Goal: Information Seeking & Learning: Learn about a topic

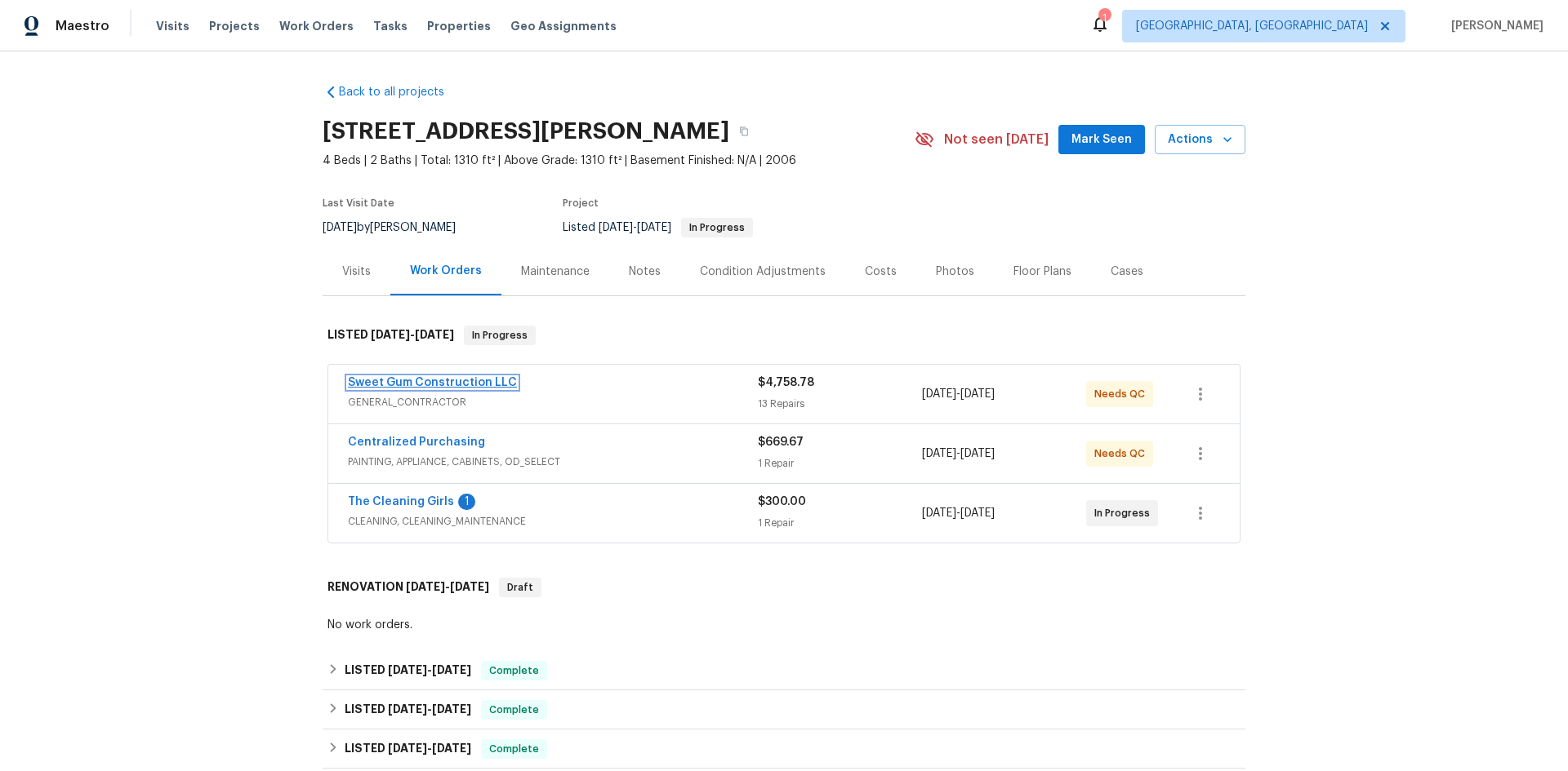
click at [447, 380] on link "Sweet Gum Construction LLC" at bounding box center [432, 382] width 169 height 11
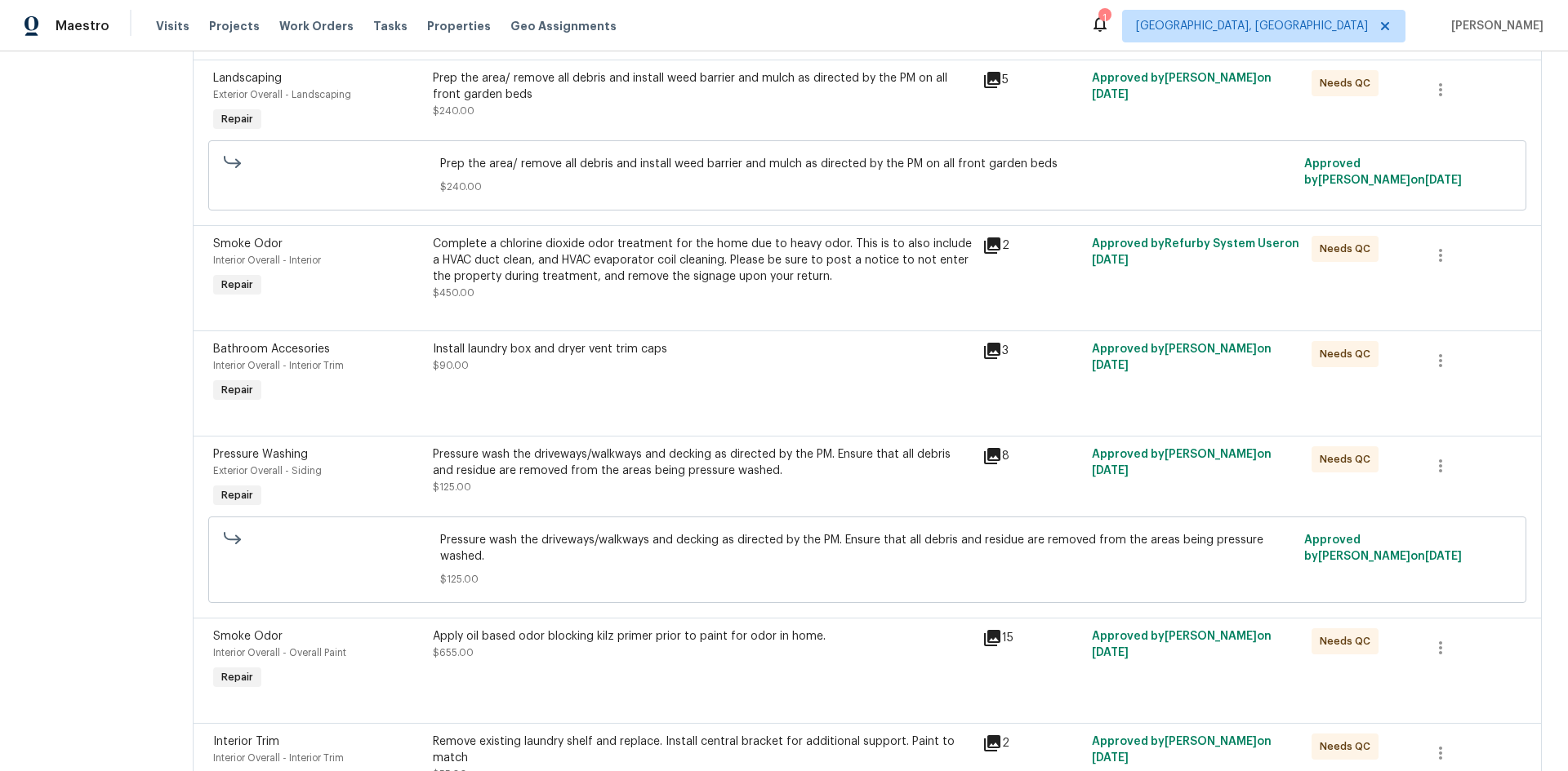
scroll to position [1016, 0]
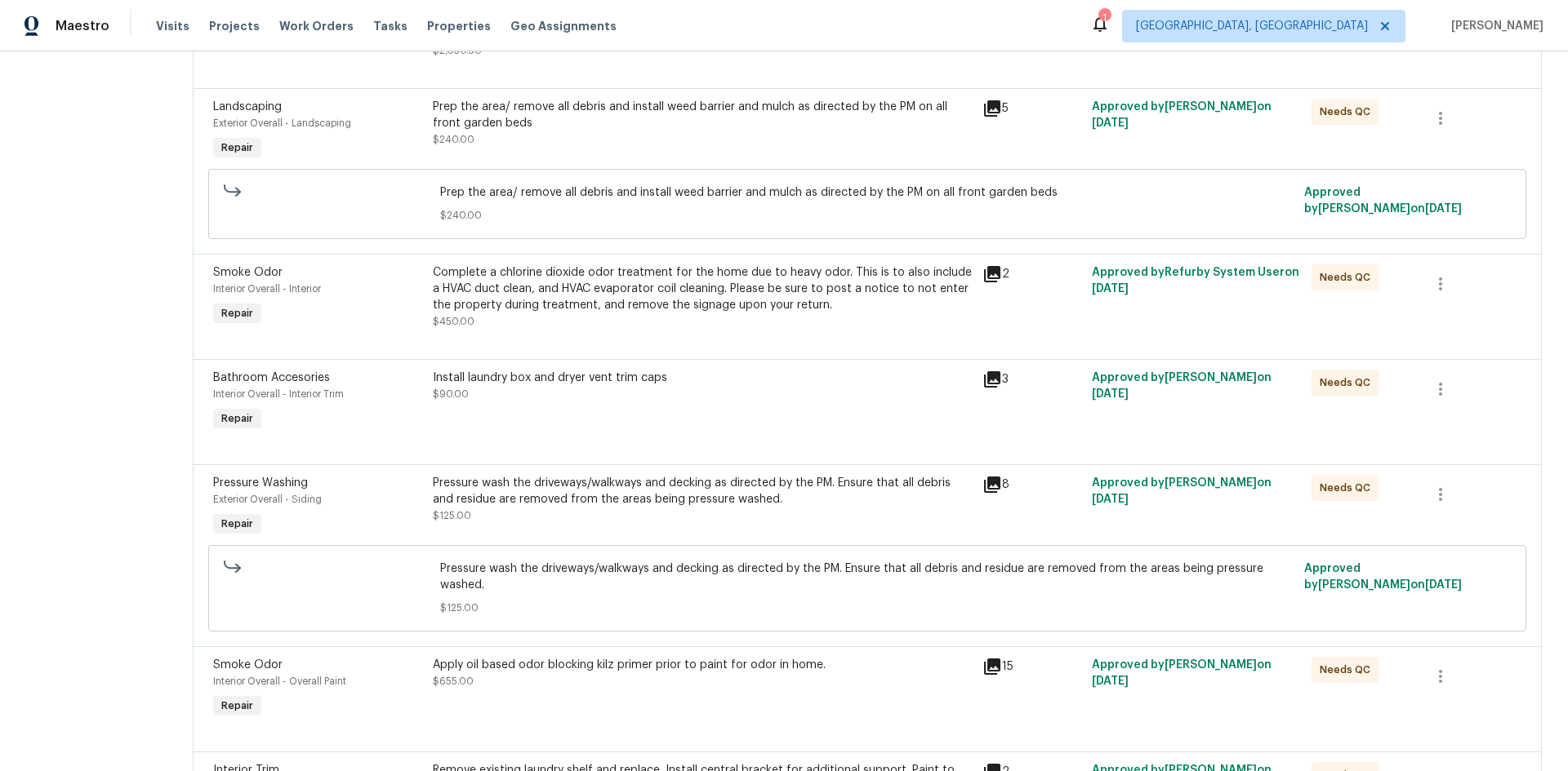
click at [765, 285] on div "Complete a chlorine dioxide odor treatment for the home due to heavy odor. This…" at bounding box center [703, 289] width 540 height 49
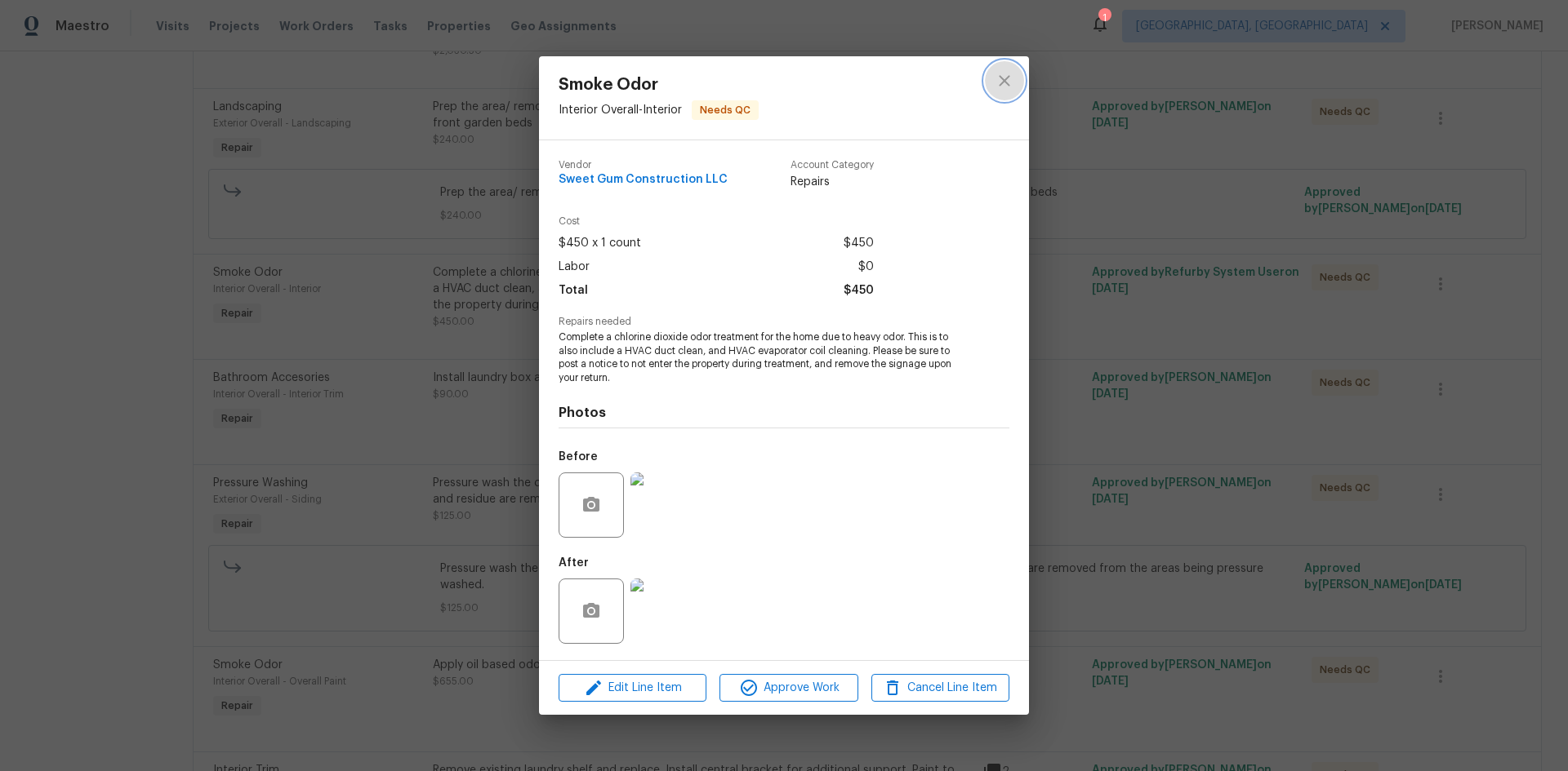
click at [1012, 80] on icon "close" at bounding box center [1004, 80] width 20 height 20
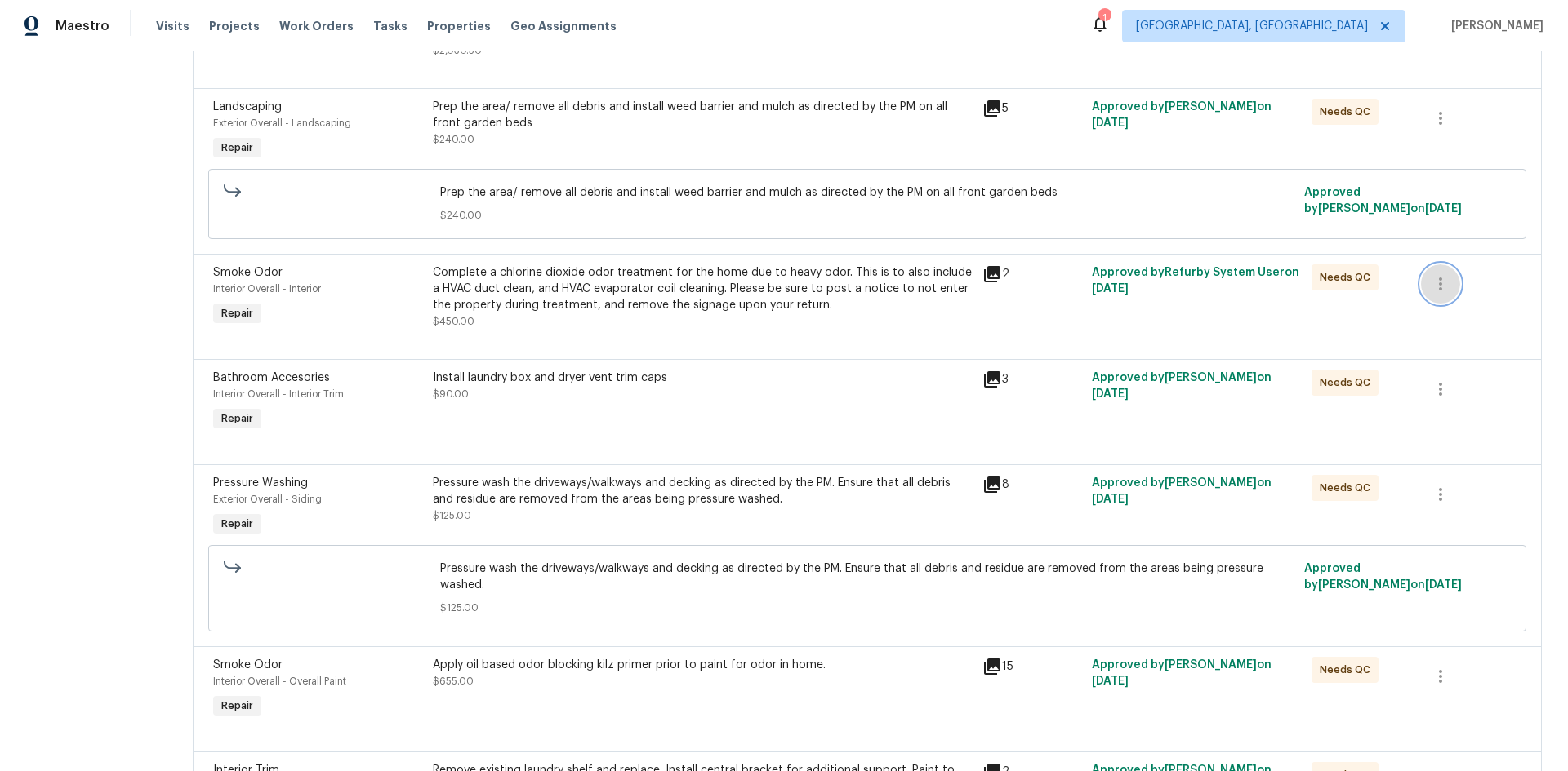
click at [1434, 294] on icon "button" at bounding box center [1440, 284] width 20 height 20
click at [1247, 325] on div at bounding box center [784, 386] width 1568 height 771
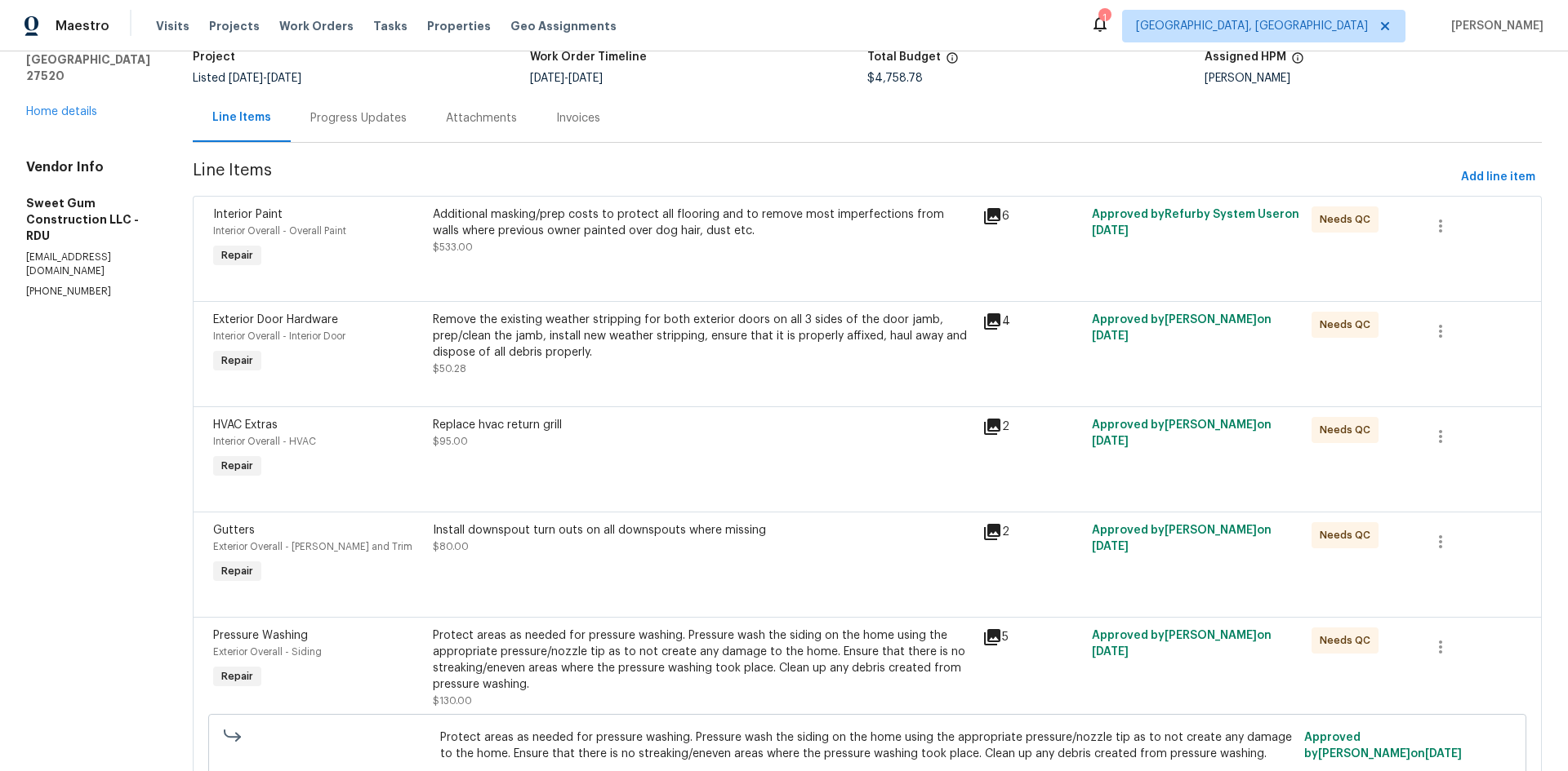
scroll to position [0, 0]
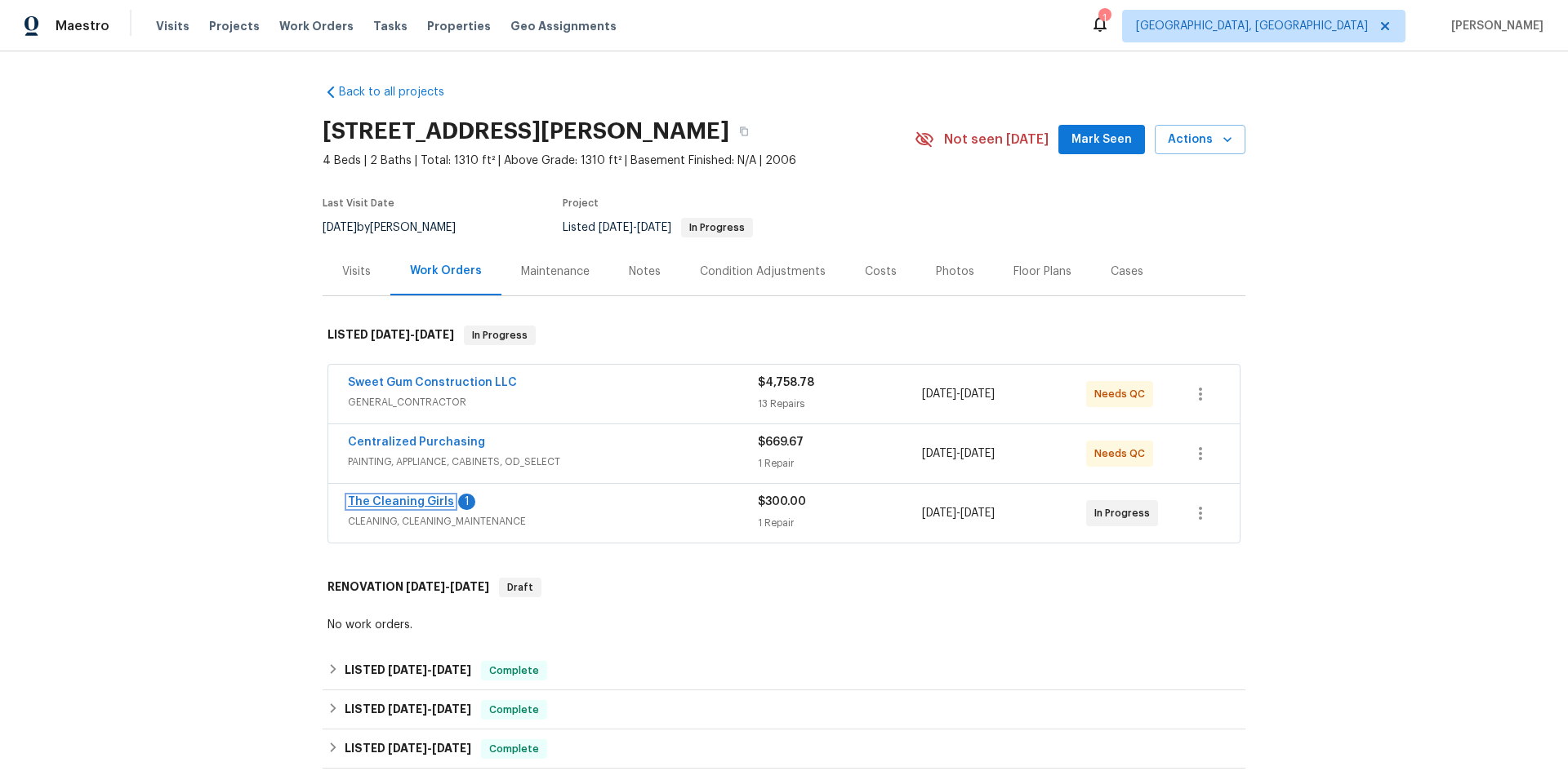
click at [394, 504] on link "The Cleaning Girls" at bounding box center [400, 501] width 106 height 11
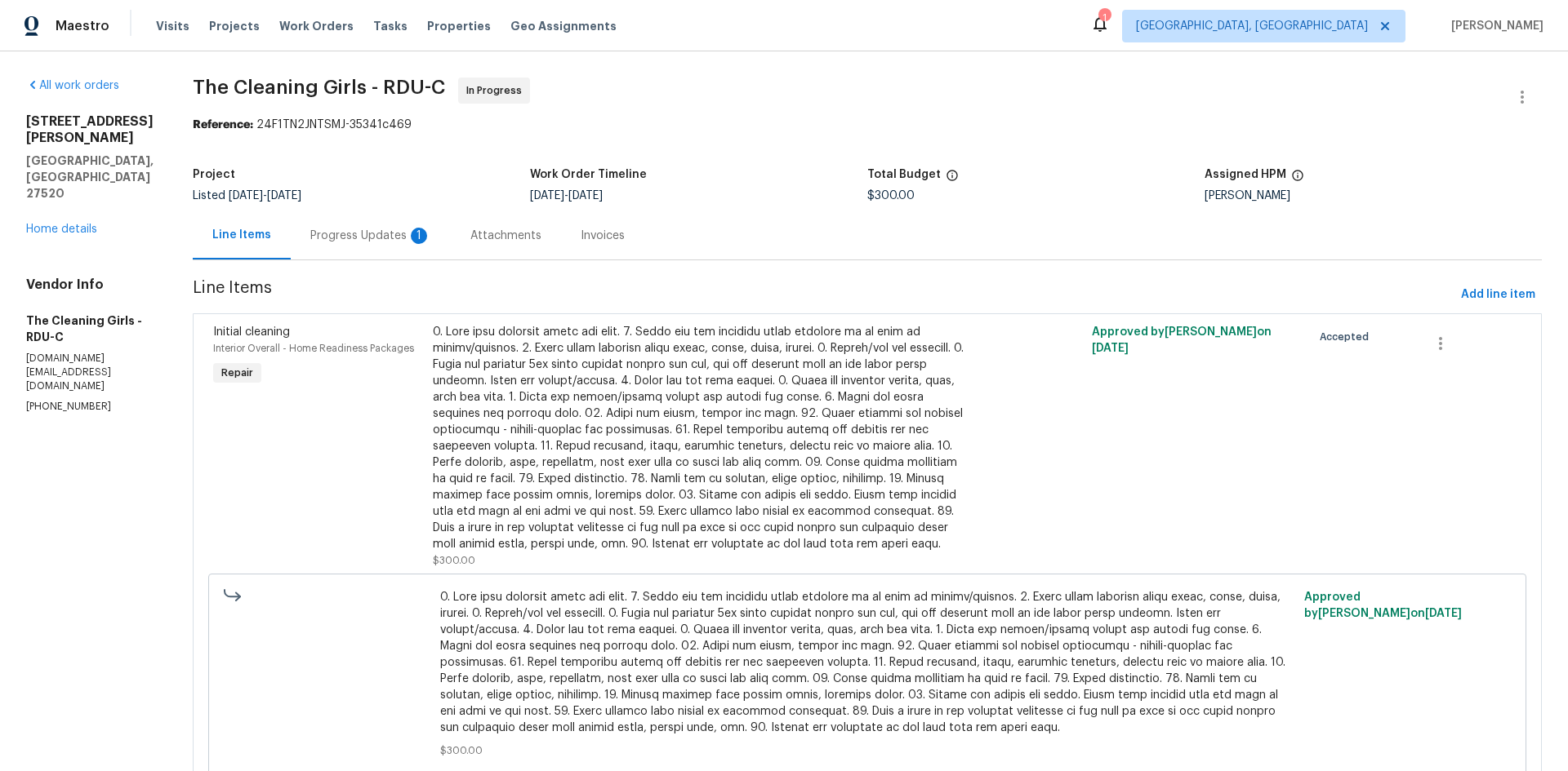
scroll to position [77, 0]
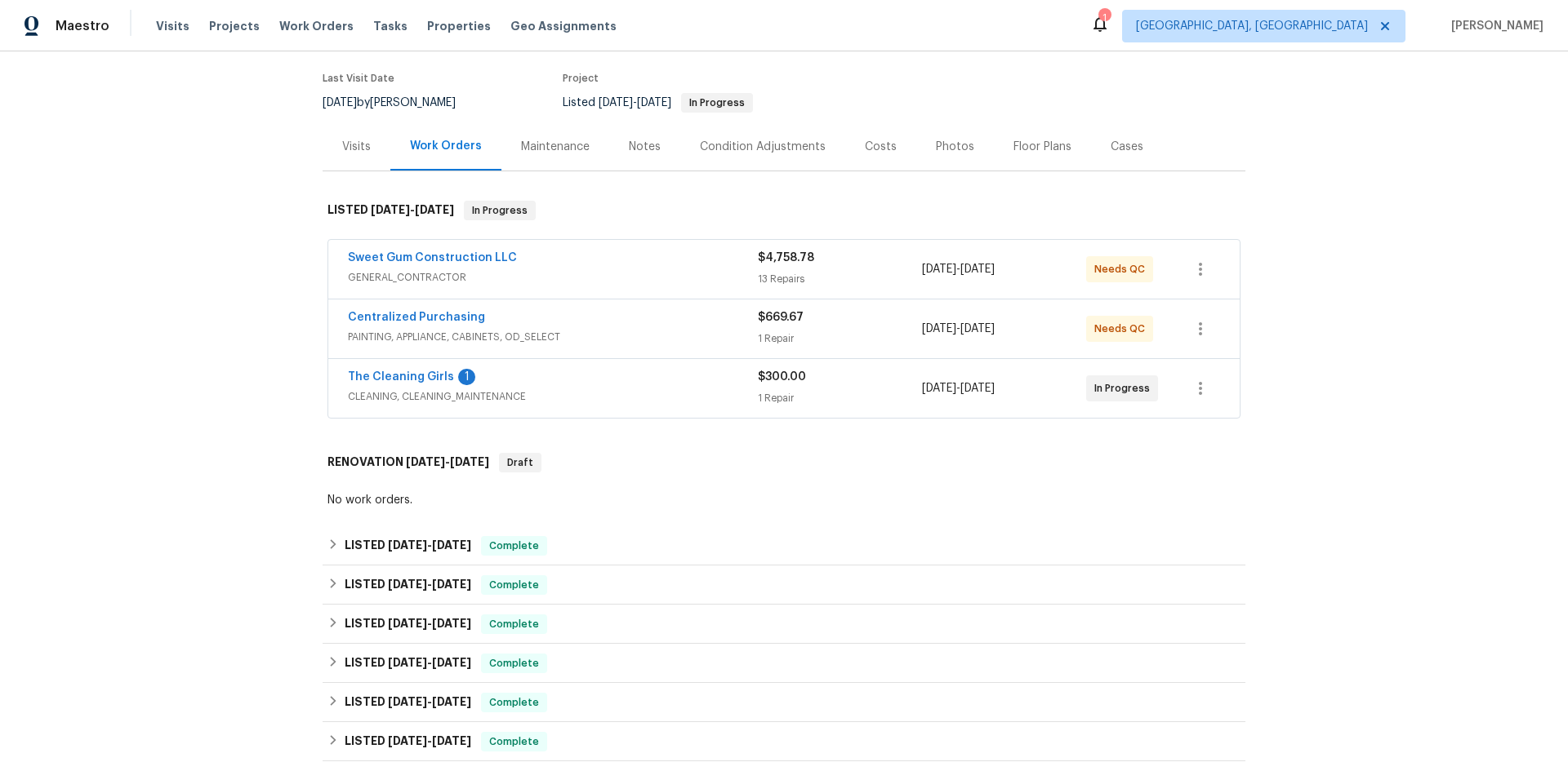
scroll to position [81, 0]
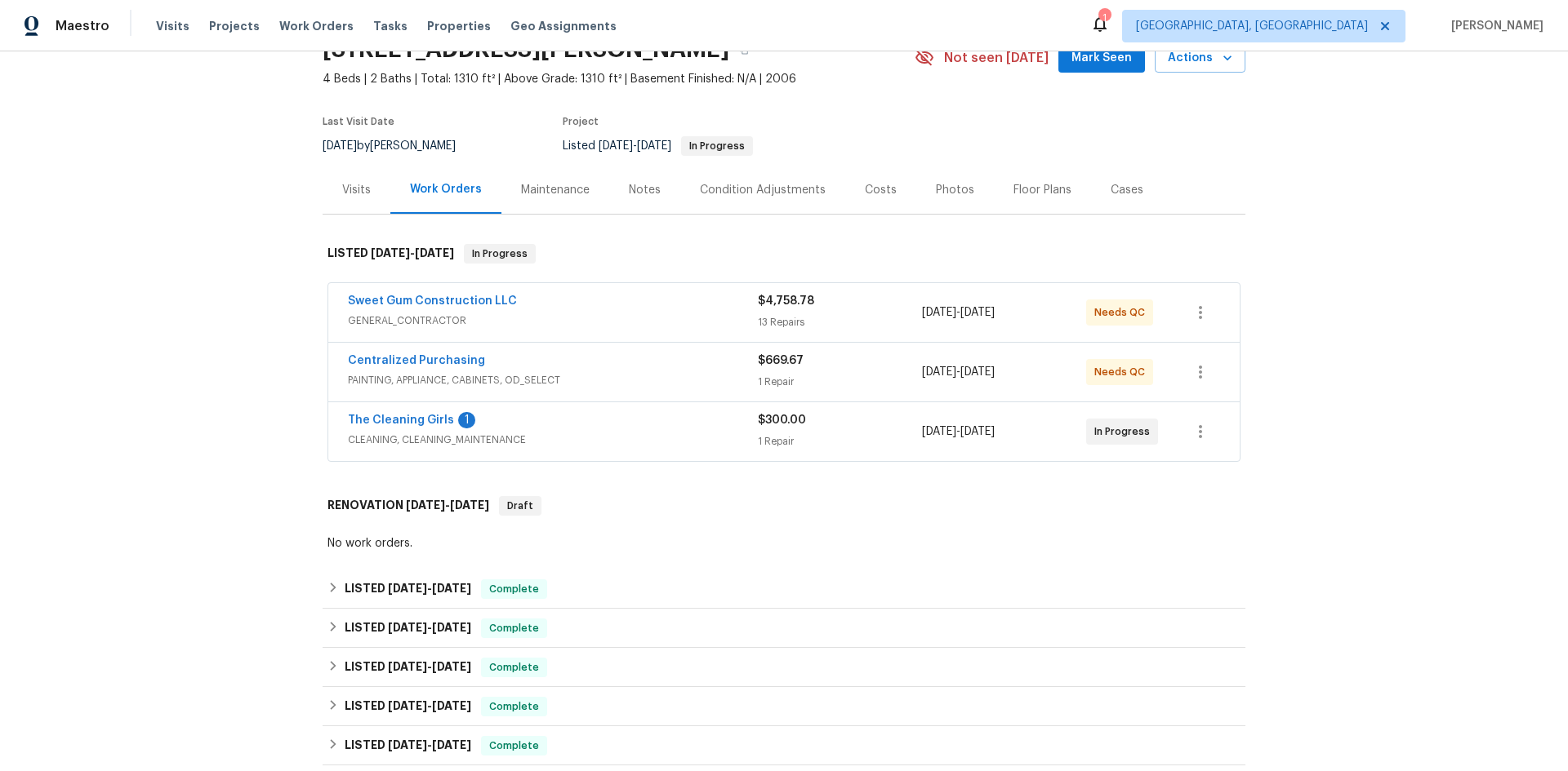
click at [443, 315] on span "GENERAL_CONTRACTOR" at bounding box center [553, 321] width 410 height 16
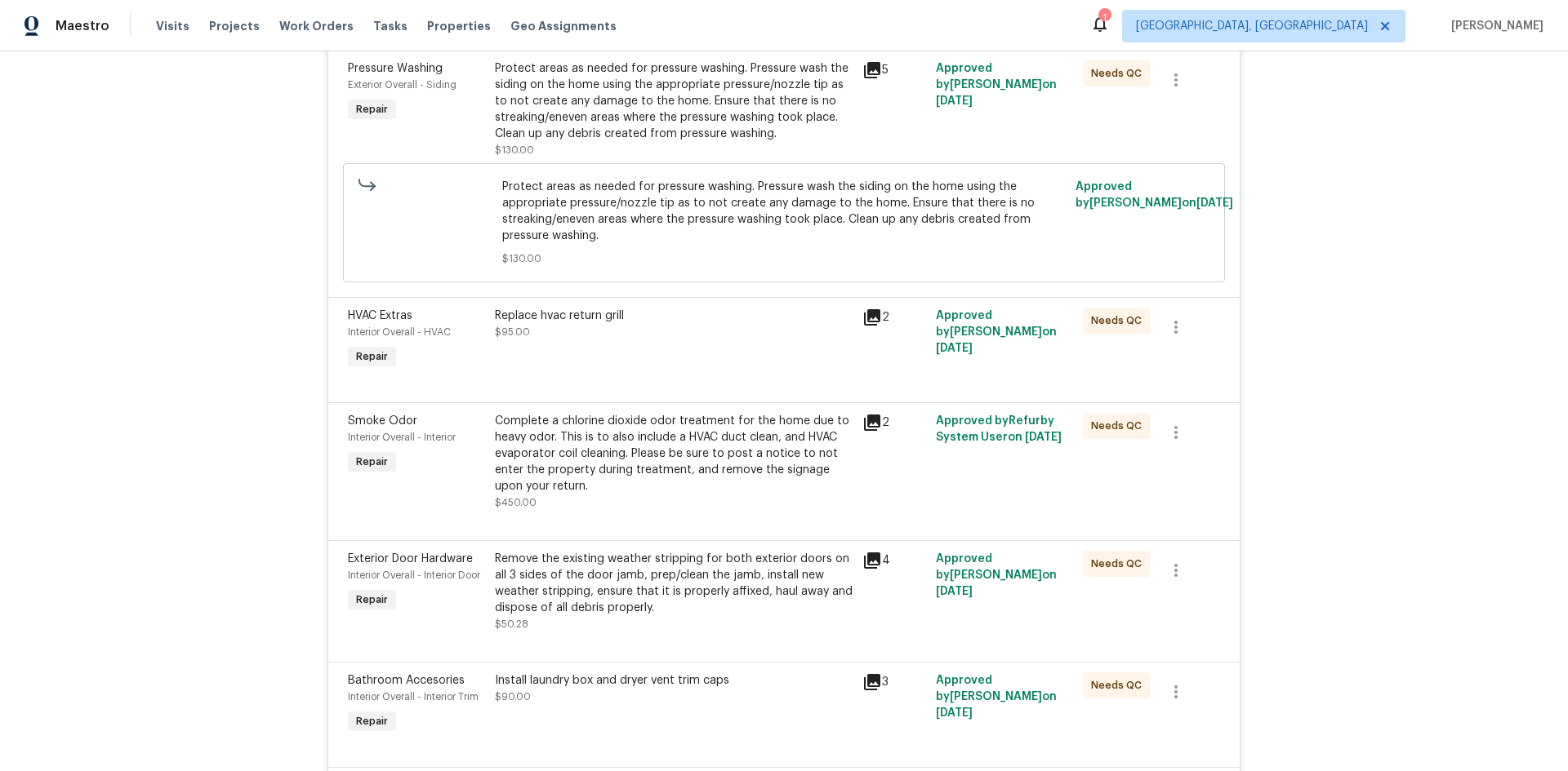
scroll to position [1143, 0]
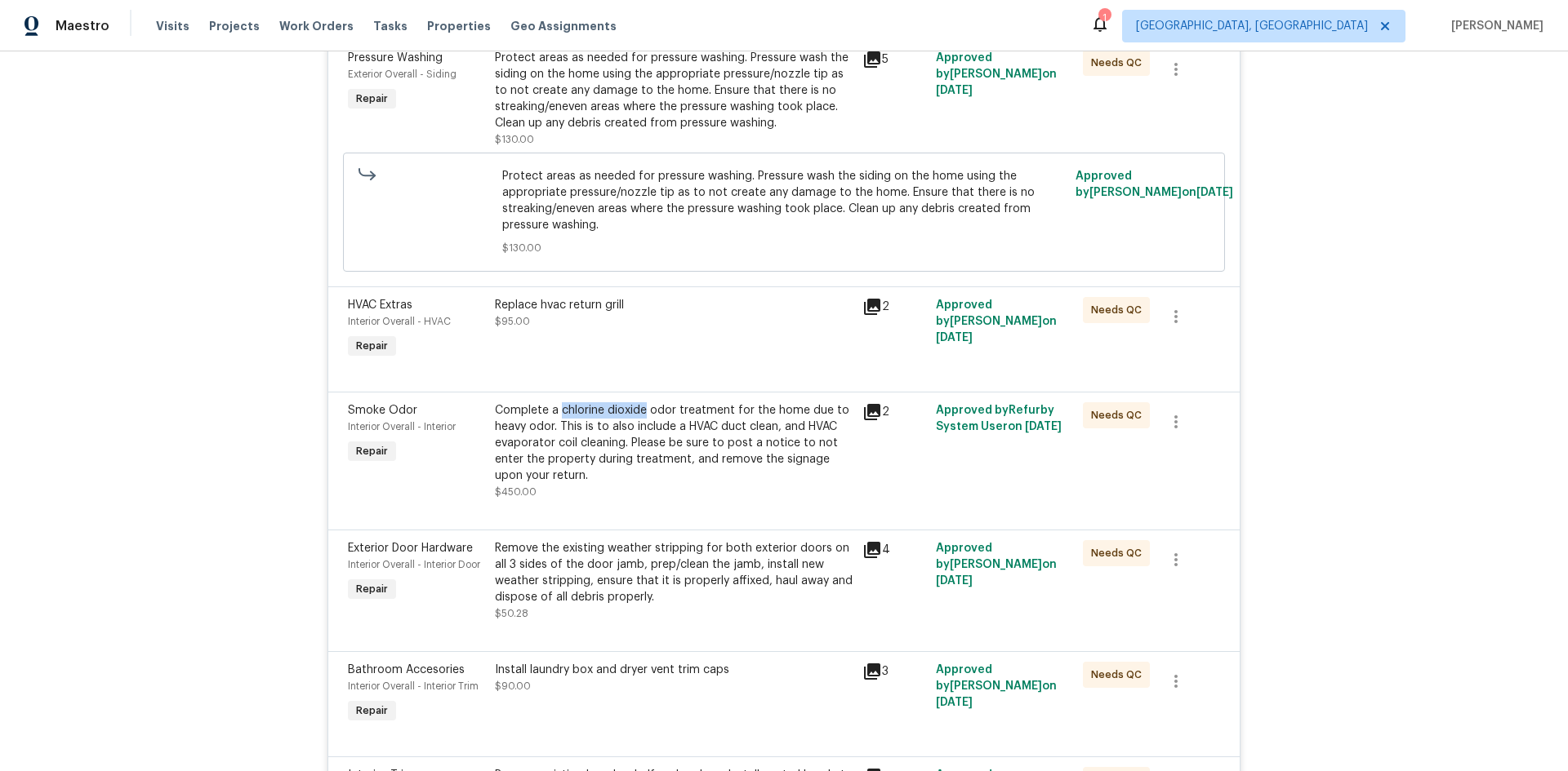
drag, startPoint x: 554, startPoint y: 411, endPoint x: 638, endPoint y: 411, distance: 84.0
click at [638, 411] on div "Complete a chlorine dioxide odor treatment for the home due to heavy odor. This…" at bounding box center [674, 443] width 358 height 81
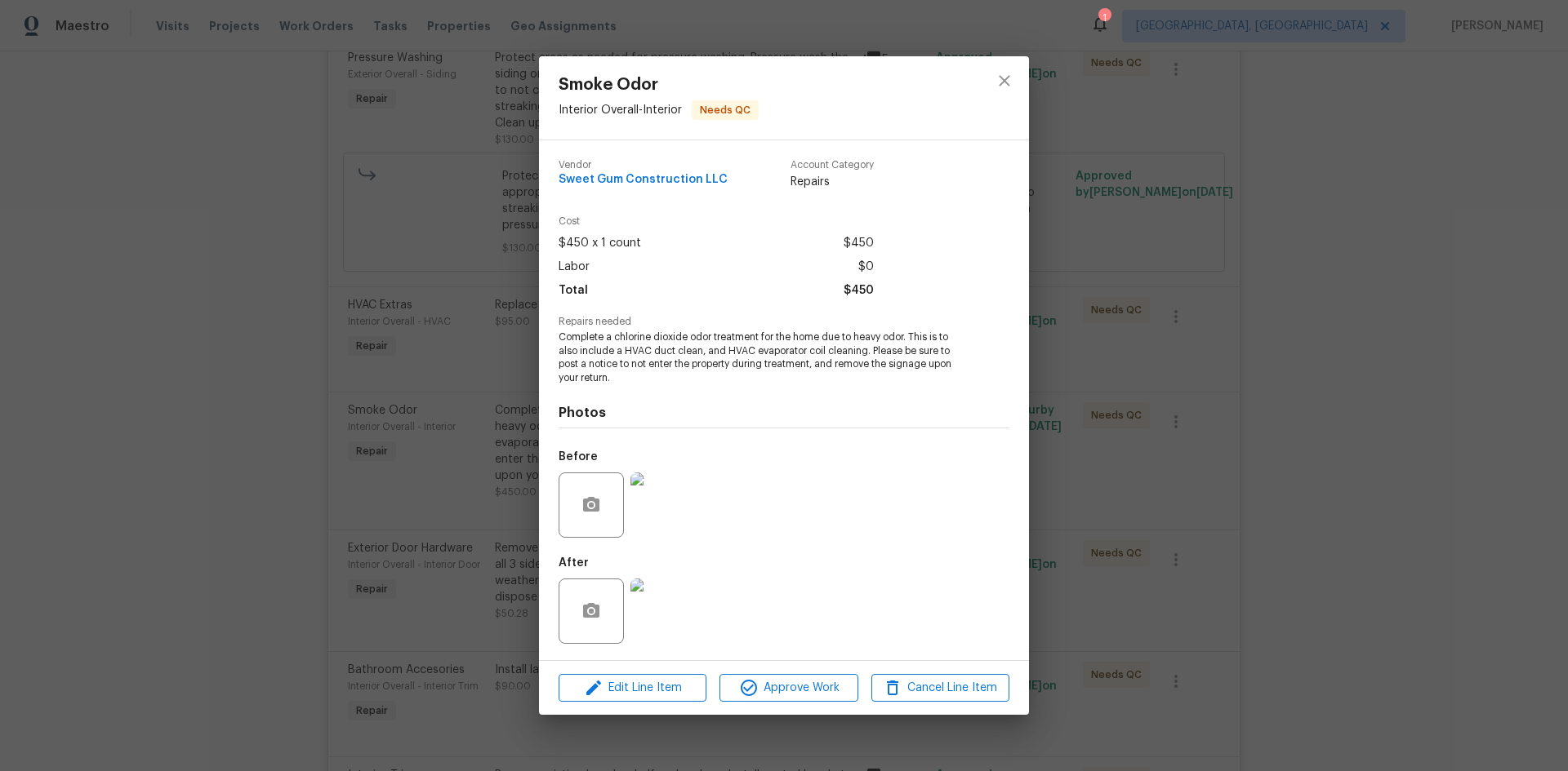
click at [690, 185] on span "Sweet Gum Construction LLC" at bounding box center [643, 180] width 169 height 12
click at [1003, 83] on icon "close" at bounding box center [1004, 80] width 20 height 20
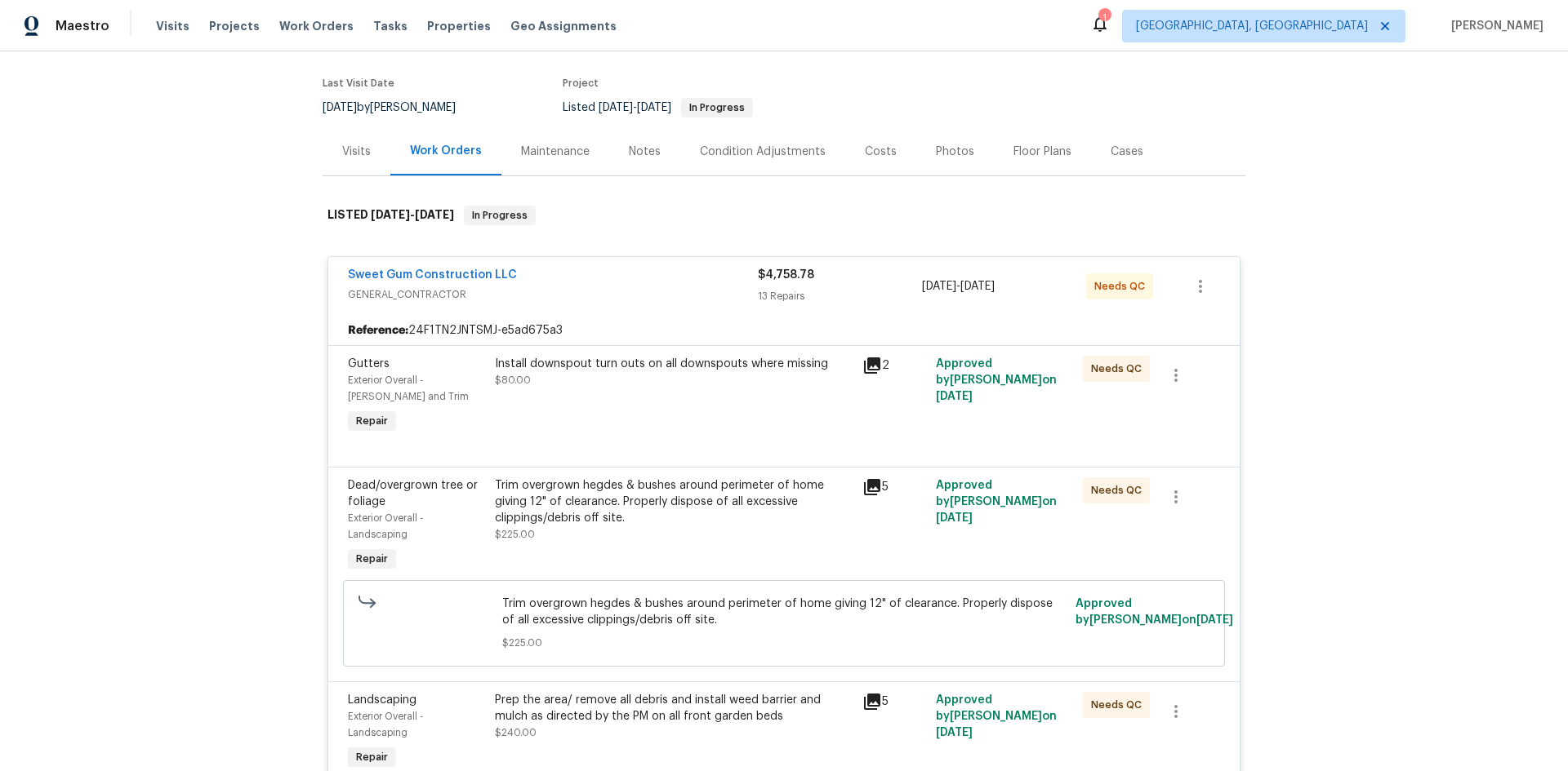
scroll to position [0, 0]
